Goal: Find specific page/section: Find specific page/section

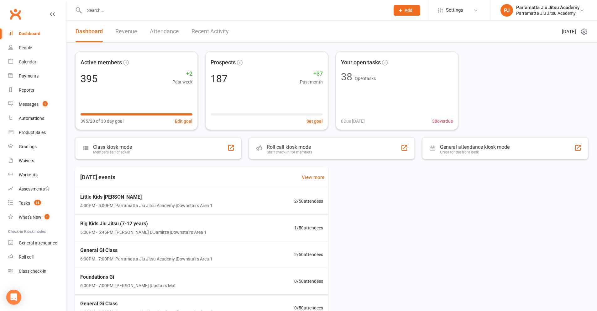
click at [182, 13] on input "text" at bounding box center [233, 10] width 303 height 9
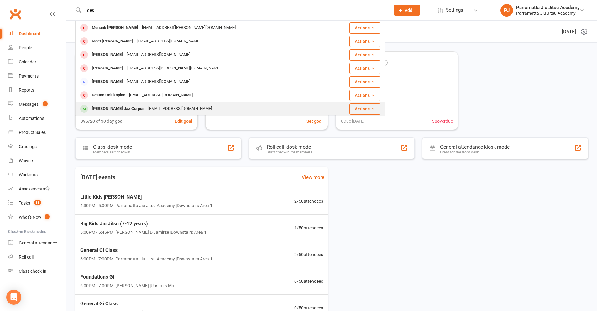
type input "des"
click at [146, 108] on div "[EMAIL_ADDRESS][DOMAIN_NAME]" at bounding box center [179, 108] width 67 height 9
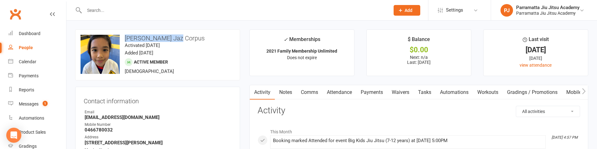
drag, startPoint x: 177, startPoint y: 40, endPoint x: 124, endPoint y: 38, distance: 53.0
click at [124, 38] on h3 "[PERSON_NAME] Jaz Corpus" at bounding box center [158, 38] width 154 height 7
click at [160, 45] on time "Activated [DATE]" at bounding box center [142, 46] width 35 height 6
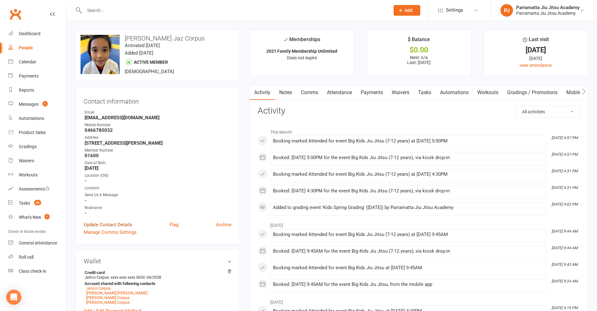
click at [125, 224] on link "Update Contact Details" at bounding box center [108, 225] width 49 height 8
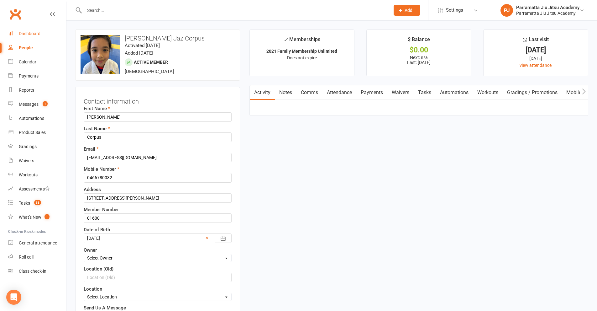
click at [26, 32] on div "Dashboard" at bounding box center [30, 33] width 22 height 5
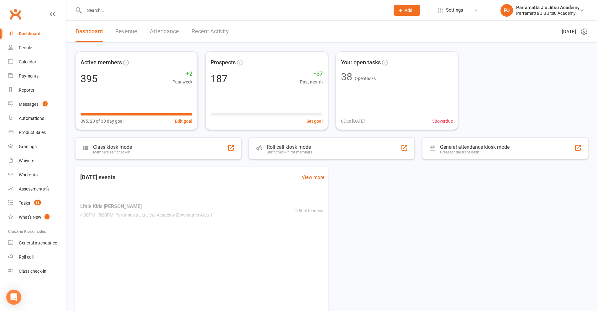
click at [130, 14] on input "text" at bounding box center [233, 10] width 303 height 9
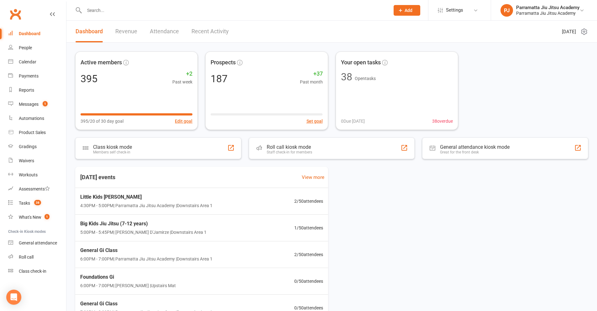
type input "d"
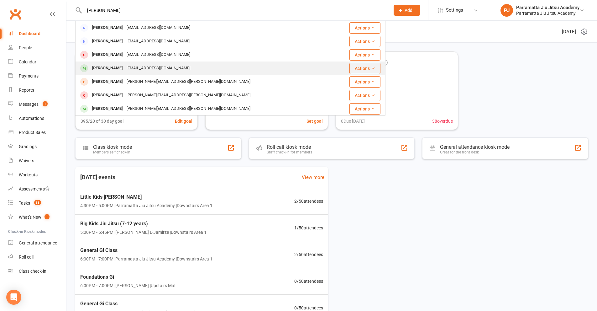
type input "[PERSON_NAME]"
click at [160, 69] on div "[EMAIL_ADDRESS][DOMAIN_NAME]" at bounding box center [158, 68] width 67 height 9
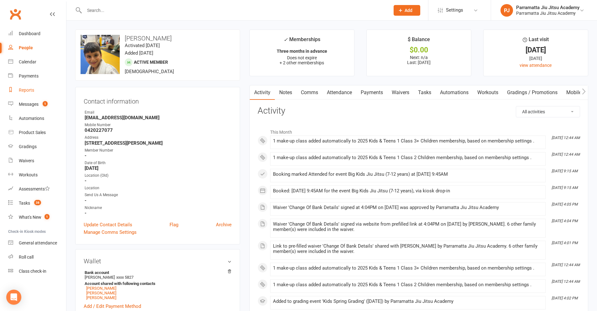
click at [33, 88] on div "Reports" at bounding box center [26, 89] width 15 height 5
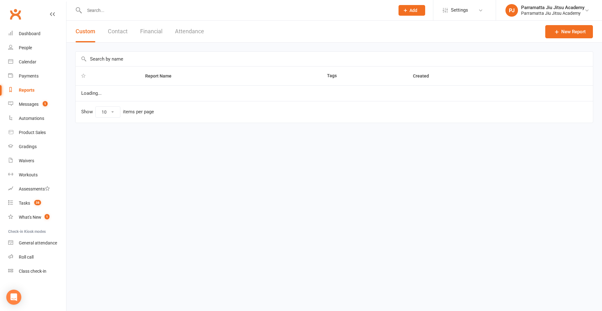
select select "25"
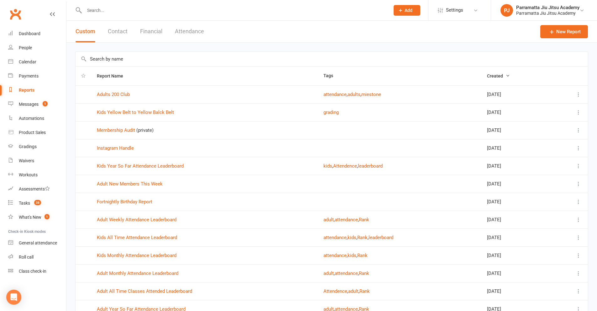
click at [139, 61] on input "text" at bounding box center [332, 59] width 512 height 14
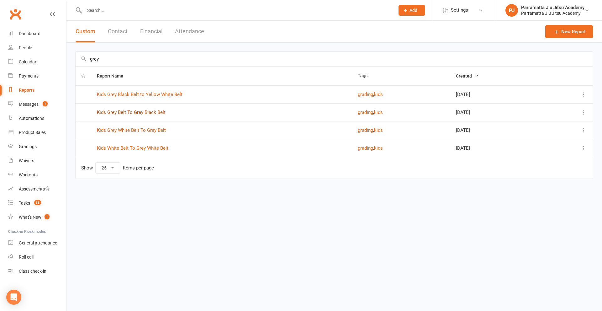
type input "grey"
click at [154, 114] on link "Kids Grey Belt To Grey Black Belt" at bounding box center [131, 112] width 69 height 6
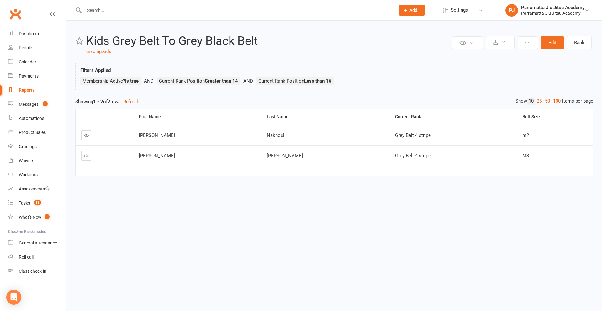
click at [143, 12] on input "text" at bounding box center [236, 10] width 308 height 9
